Goal: Navigation & Orientation: Find specific page/section

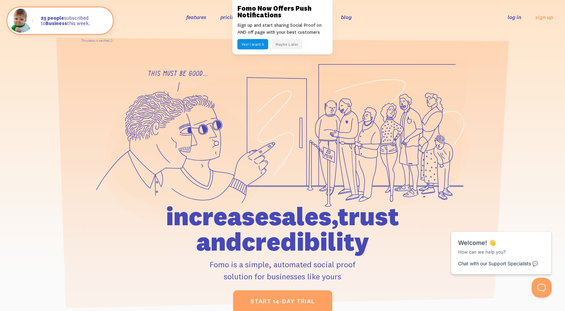
scroll to position [3339, 0]
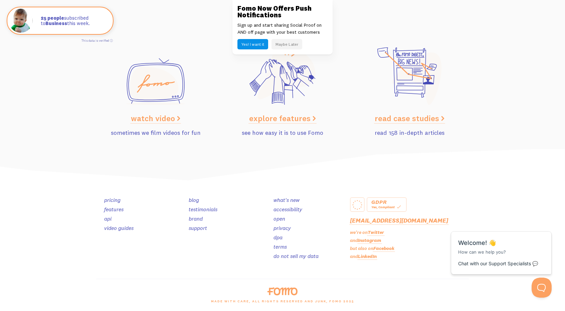
click at [163, 168] on img at bounding box center [282, 165] width 565 height 32
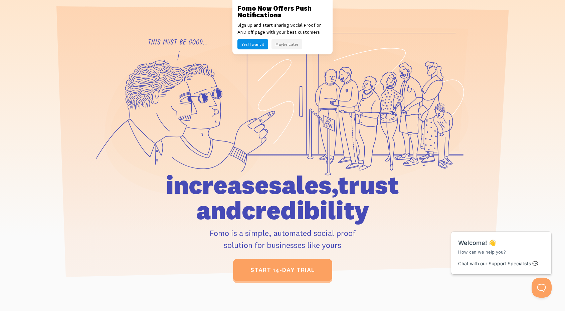
scroll to position [0, 0]
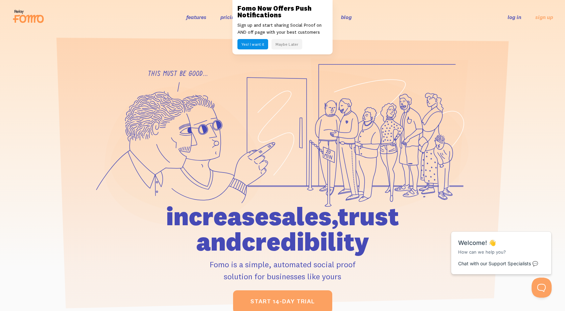
click at [282, 40] on button "Maybe Later" at bounding box center [287, 44] width 31 height 10
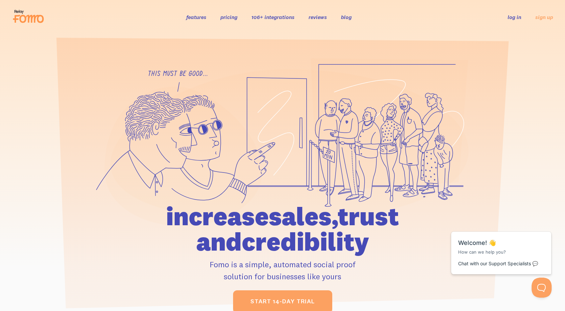
click at [279, 19] on link "106+ integrations" at bounding box center [272, 17] width 43 height 7
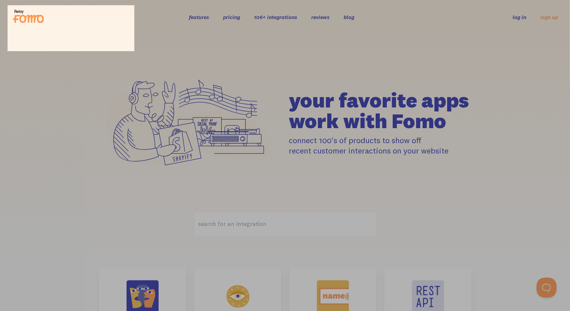
drag, startPoint x: 134, startPoint y: 51, endPoint x: 6, endPoint y: 4, distance: 136.2
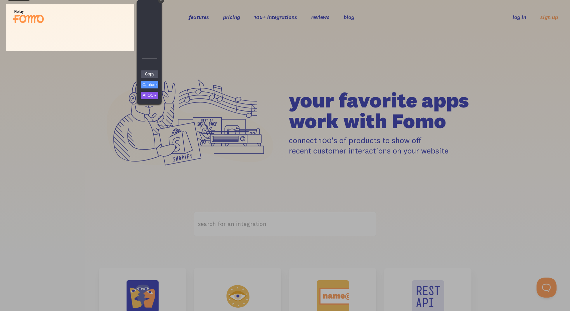
drag, startPoint x: 133, startPoint y: 52, endPoint x: 125, endPoint y: 50, distance: 8.6
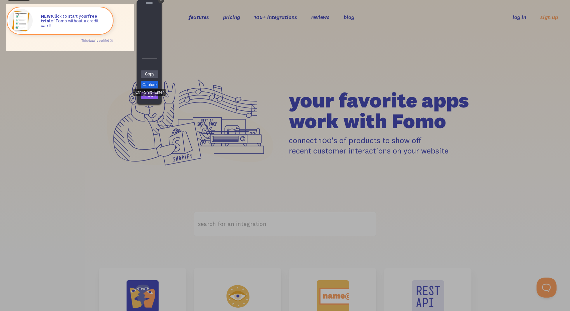
click at [154, 83] on link "Capture" at bounding box center [149, 84] width 17 height 7
